Goal: Navigation & Orientation: Find specific page/section

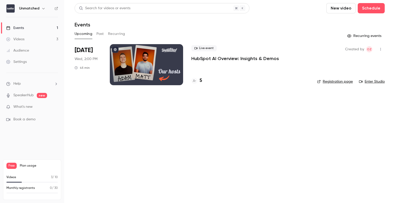
click at [103, 32] on button "Past" at bounding box center [99, 34] width 7 height 8
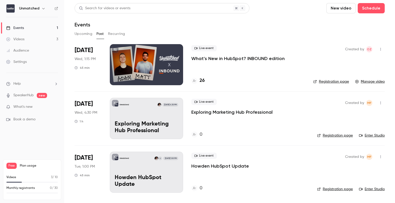
click at [158, 70] on div at bounding box center [146, 64] width 73 height 41
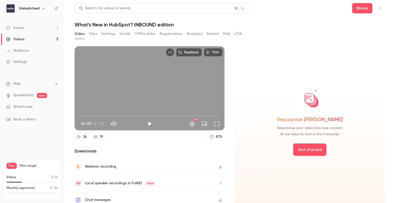
click at [218, 166] on icon "button" at bounding box center [220, 167] width 4 height 4
click at [18, 41] on div "Videos" at bounding box center [15, 39] width 18 height 5
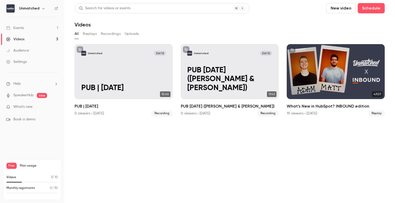
click at [26, 28] on link "Events 1" at bounding box center [32, 27] width 64 height 11
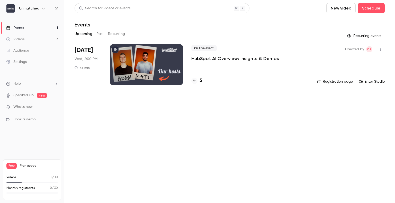
click at [103, 35] on button "Past" at bounding box center [99, 34] width 7 height 8
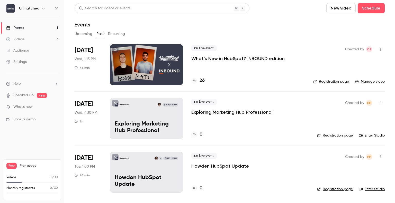
click at [28, 59] on link "Settings" at bounding box center [32, 61] width 64 height 11
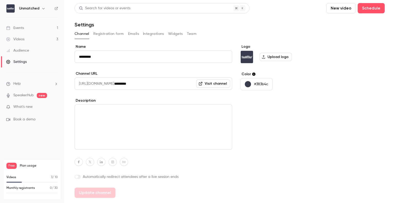
click at [32, 9] on h6 "Unmatched" at bounding box center [29, 8] width 20 height 5
click at [40, 6] on button "button" at bounding box center [43, 8] width 6 height 6
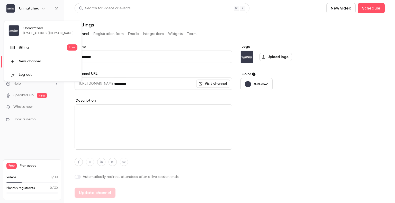
click at [41, 9] on div at bounding box center [197, 101] width 395 height 203
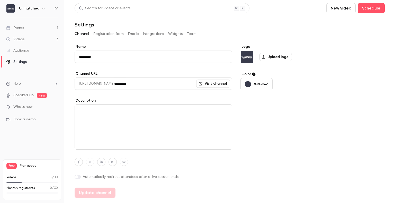
click at [41, 9] on icon "button" at bounding box center [43, 8] width 4 height 4
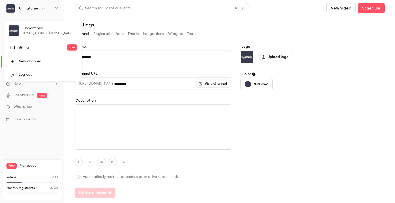
click at [292, 25] on div at bounding box center [197, 101] width 395 height 203
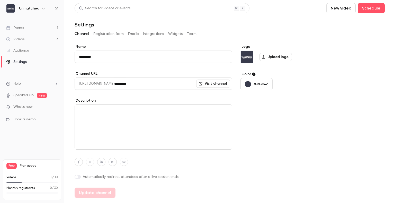
click at [22, 39] on div "Videos" at bounding box center [15, 39] width 18 height 5
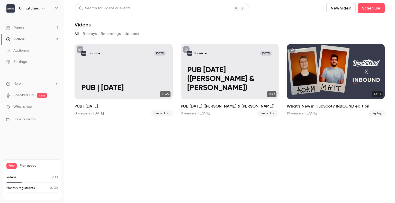
click at [91, 37] on button "Replays" at bounding box center [90, 34] width 14 height 8
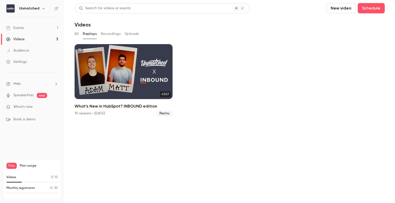
click at [78, 34] on button "All" at bounding box center [77, 34] width 4 height 8
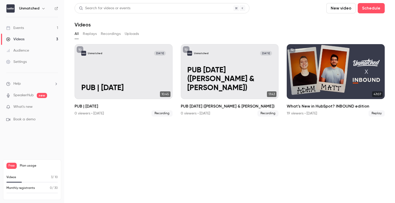
click at [98, 34] on div "All Replays Recordings Uploads" at bounding box center [230, 34] width 310 height 8
click at [106, 34] on button "Recordings" at bounding box center [111, 34] width 20 height 8
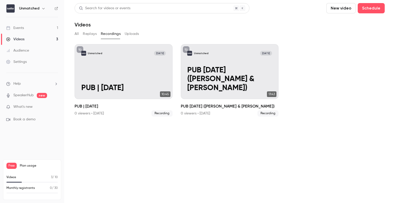
click at [132, 36] on button "Uploads" at bounding box center [132, 34] width 14 height 8
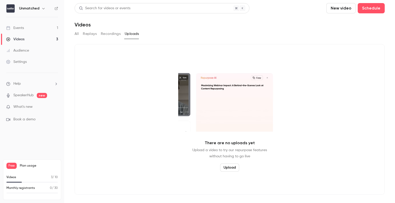
click at [89, 35] on button "Replays" at bounding box center [90, 34] width 14 height 8
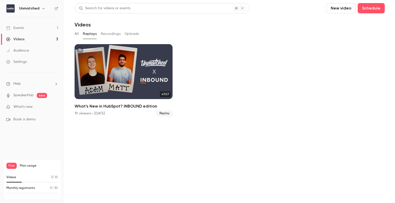
click at [79, 34] on div "All Replays Recordings Uploads" at bounding box center [230, 34] width 310 height 8
click at [77, 34] on button "All" at bounding box center [77, 34] width 4 height 8
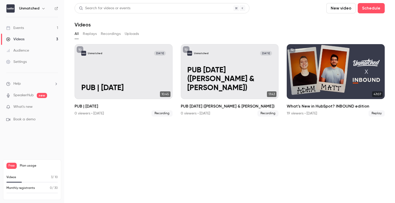
click at [26, 109] on span "What's new" at bounding box center [22, 106] width 19 height 5
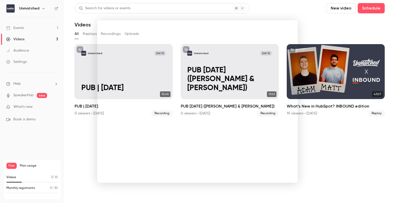
click at [75, 120] on div at bounding box center [197, 101] width 395 height 203
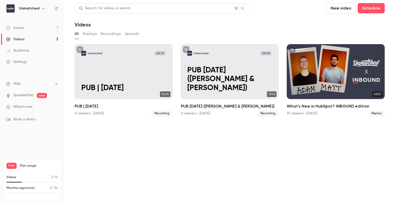
click at [11, 166] on span "Free" at bounding box center [11, 166] width 10 height 6
drag, startPoint x: 19, startPoint y: 166, endPoint x: 24, endPoint y: 166, distance: 4.9
click at [23, 165] on div "Free Plan usage" at bounding box center [31, 166] width 51 height 6
drag, startPoint x: 17, startPoint y: 181, endPoint x: 26, endPoint y: 181, distance: 8.5
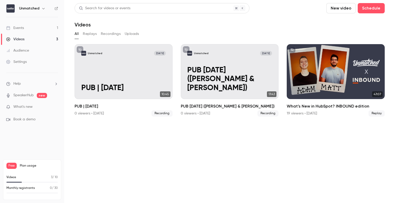
click at [26, 181] on div "Videos 3 / 10" at bounding box center [31, 179] width 51 height 8
drag, startPoint x: 23, startPoint y: 191, endPoint x: 28, endPoint y: 193, distance: 5.9
click at [28, 193] on div "Monthly registrants 0 / 30" at bounding box center [31, 190] width 51 height 8
click at [39, 8] on div "Unmatched" at bounding box center [34, 8] width 31 height 6
click at [40, 9] on button "button" at bounding box center [43, 8] width 6 height 6
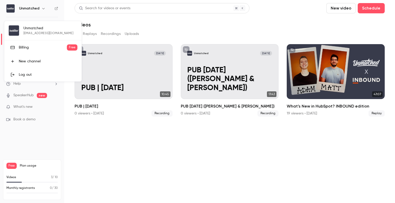
click at [22, 28] on div "Unmatched [EMAIL_ADDRESS][DOMAIN_NAME] Billing Free New channel Log out" at bounding box center [42, 51] width 77 height 60
drag, startPoint x: 138, startPoint y: 26, endPoint x: 128, endPoint y: 26, distance: 10.0
click at [138, 26] on div at bounding box center [197, 101] width 395 height 203
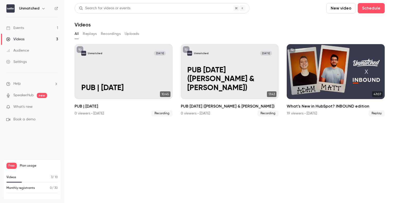
click at [42, 29] on link "Events 1" at bounding box center [32, 27] width 64 height 11
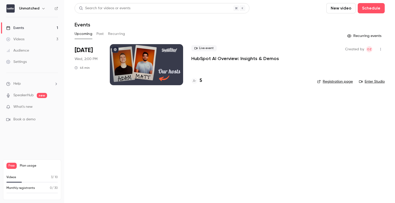
click at [33, 49] on link "Audience" at bounding box center [32, 50] width 64 height 11
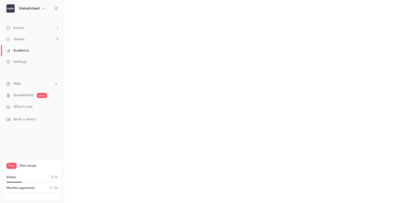
click at [29, 66] on link "Settings" at bounding box center [32, 61] width 64 height 11
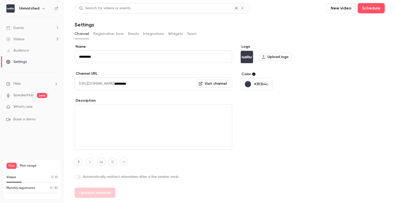
click at [40, 7] on button "button" at bounding box center [43, 8] width 6 height 6
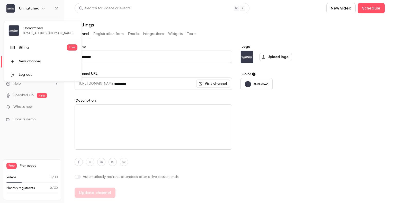
drag, startPoint x: 131, startPoint y: 13, endPoint x: 144, endPoint y: 18, distance: 13.5
click at [131, 14] on div at bounding box center [197, 101] width 395 height 203
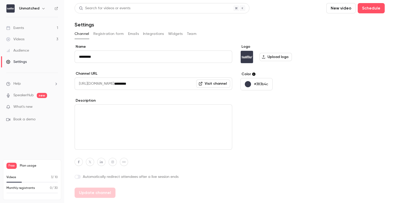
click at [190, 34] on button "Team" at bounding box center [192, 34] width 10 height 8
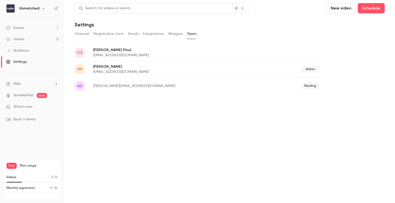
click at [172, 35] on button "Widgets" at bounding box center [175, 34] width 15 height 8
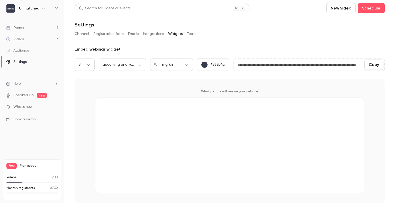
click at [151, 33] on button "Integrations" at bounding box center [153, 34] width 21 height 8
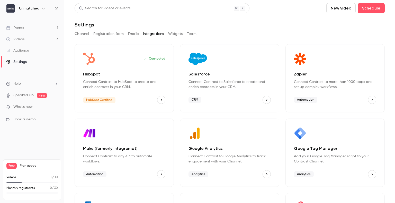
click at [132, 36] on button "Emails" at bounding box center [133, 34] width 11 height 8
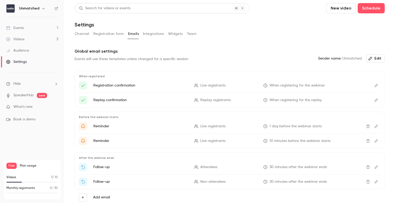
click at [106, 33] on button "Registration form" at bounding box center [108, 34] width 31 height 8
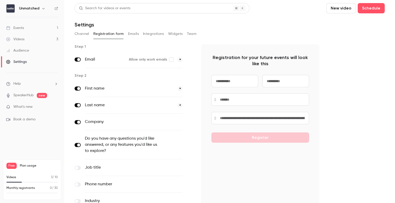
click at [84, 34] on button "Channel" at bounding box center [82, 34] width 15 height 8
